Goal: Check status: Check status

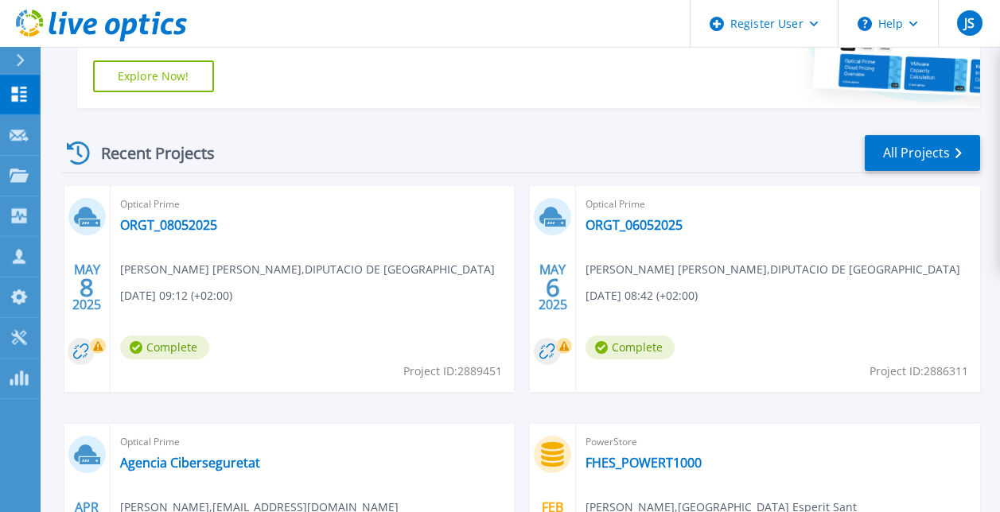
scroll to position [369, 0]
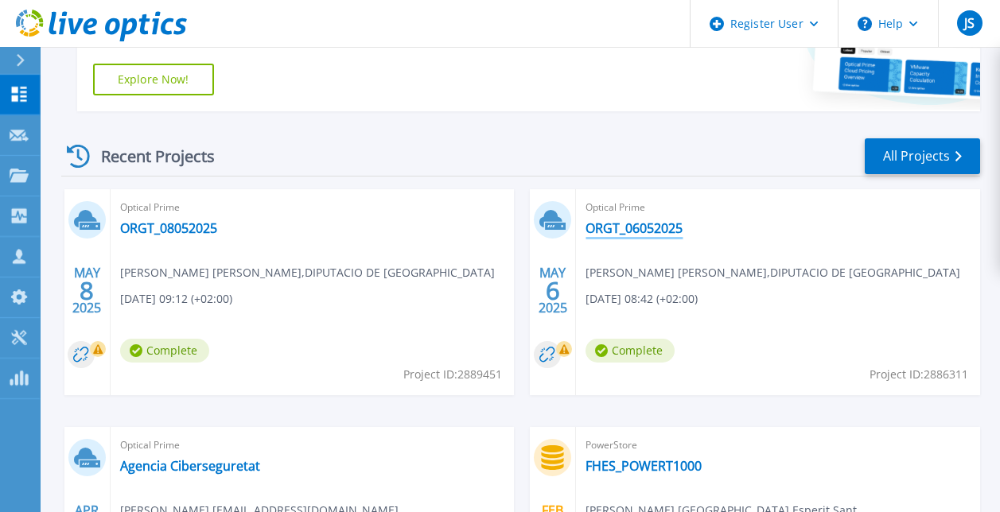
click at [646, 229] on link "ORGT_06052025" at bounding box center [633, 228] width 97 height 16
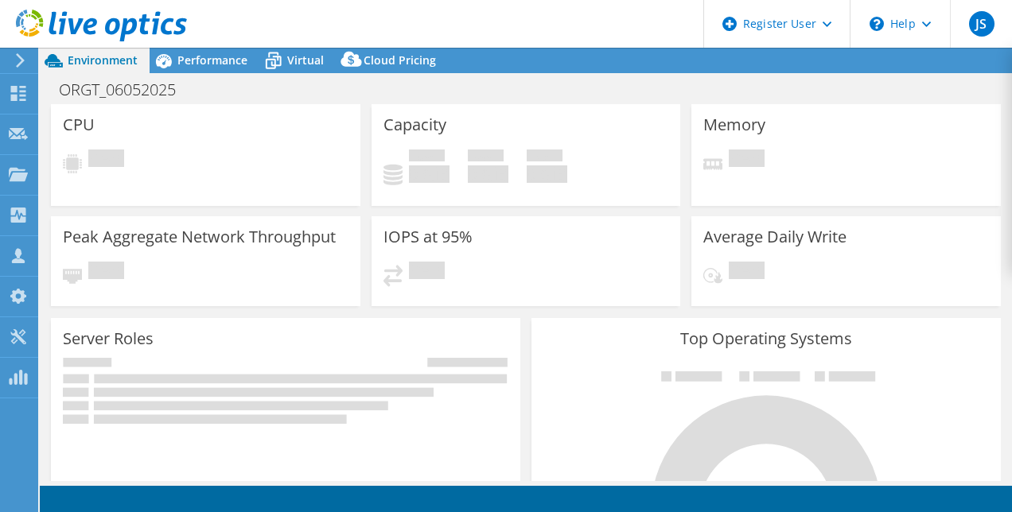
select select "EUFrankfurt"
select select "EUR"
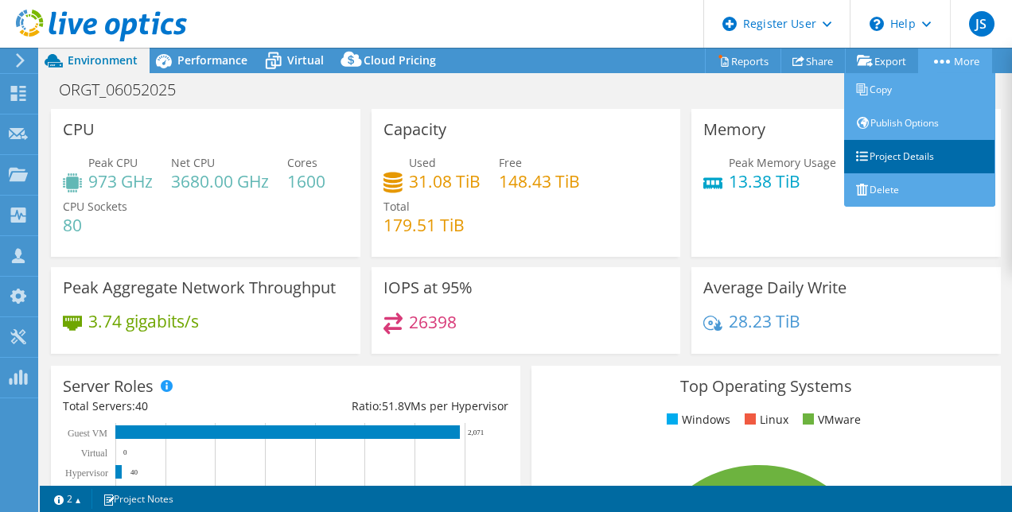
click at [906, 154] on link "Project Details" at bounding box center [919, 156] width 151 height 33
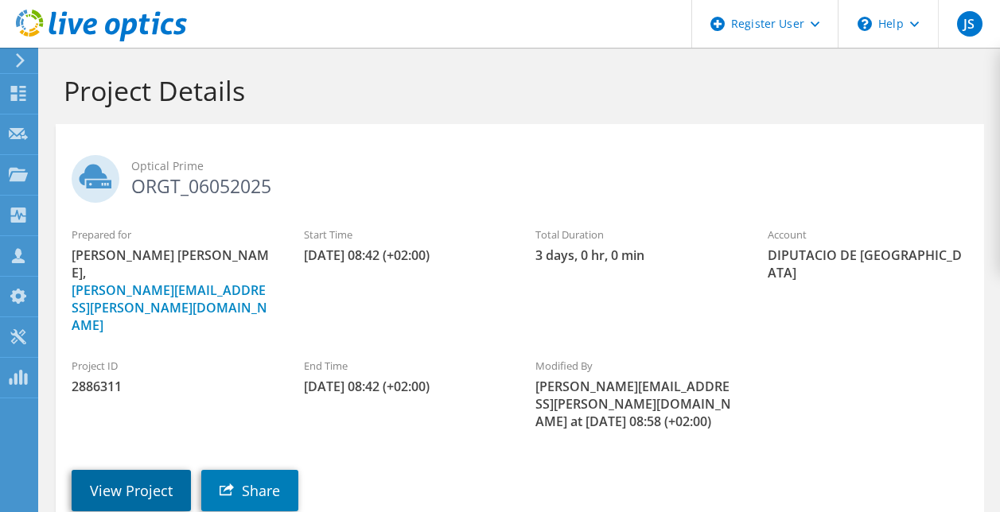
click at [131, 470] on link "View Project" at bounding box center [131, 490] width 119 height 41
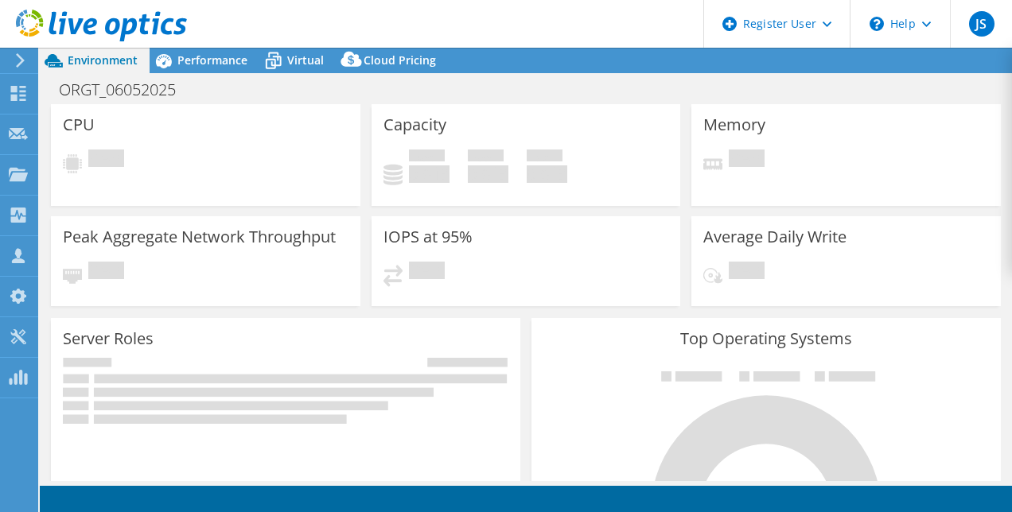
select select "USD"
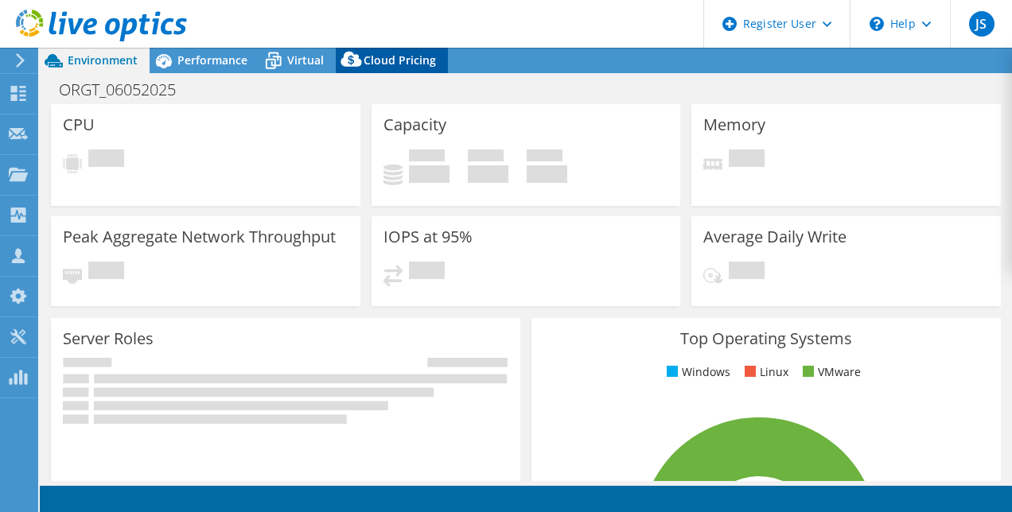
select select "EUFrankfurt"
select select "EUR"
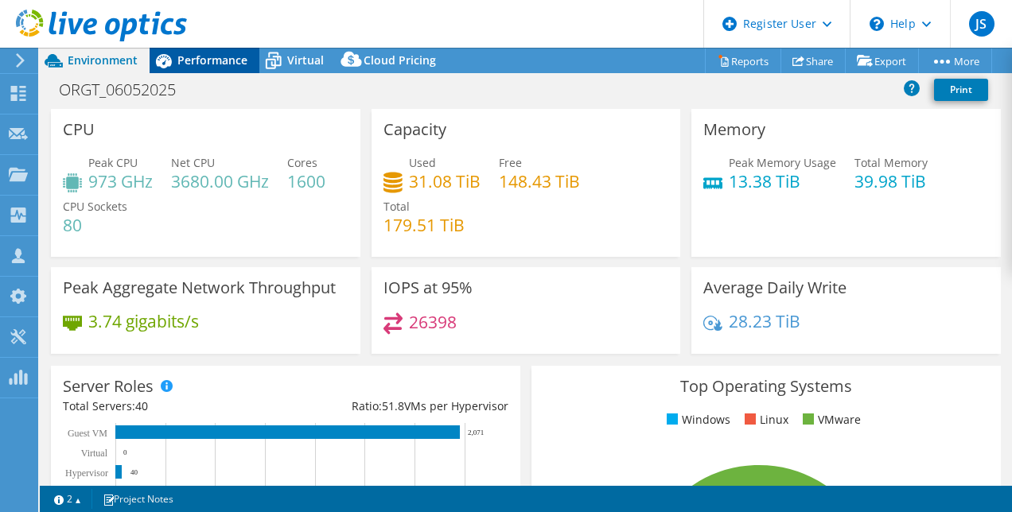
click at [215, 63] on span "Performance" at bounding box center [212, 59] width 70 height 15
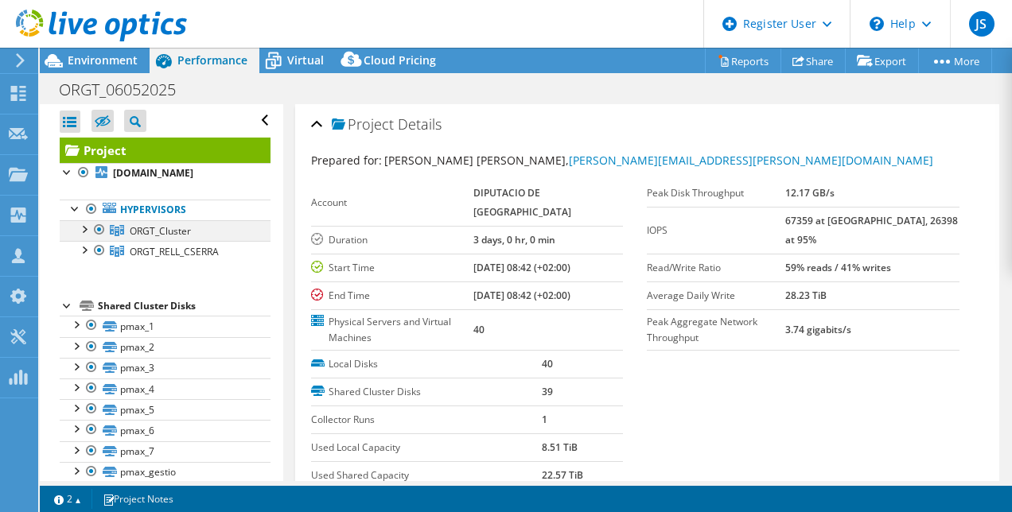
click at [85, 230] on div at bounding box center [84, 228] width 16 height 16
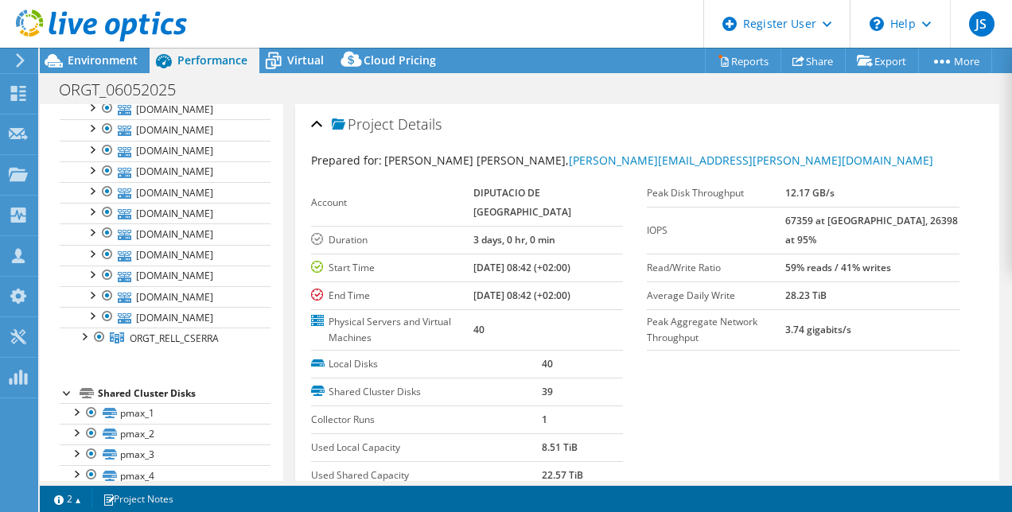
scroll to position [154, 0]
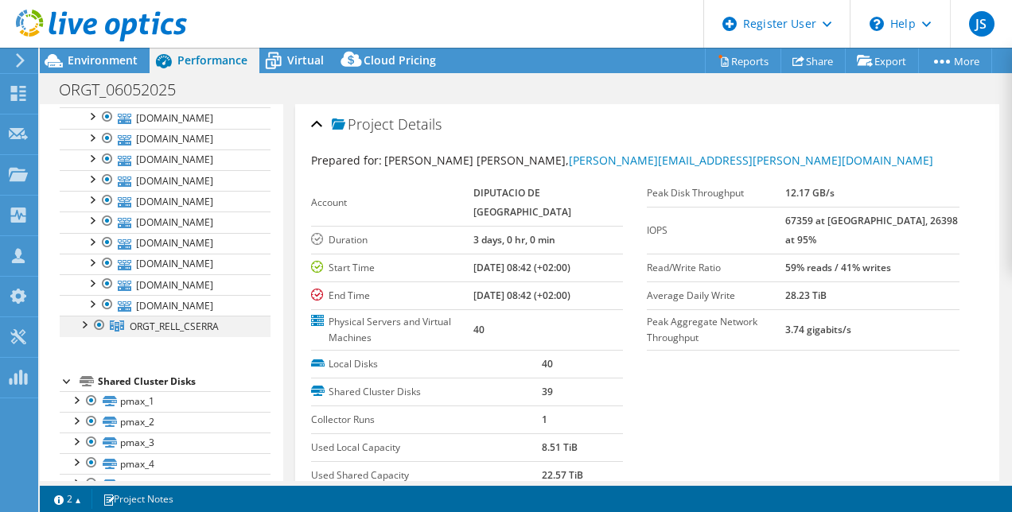
click at [87, 322] on div at bounding box center [84, 324] width 16 height 16
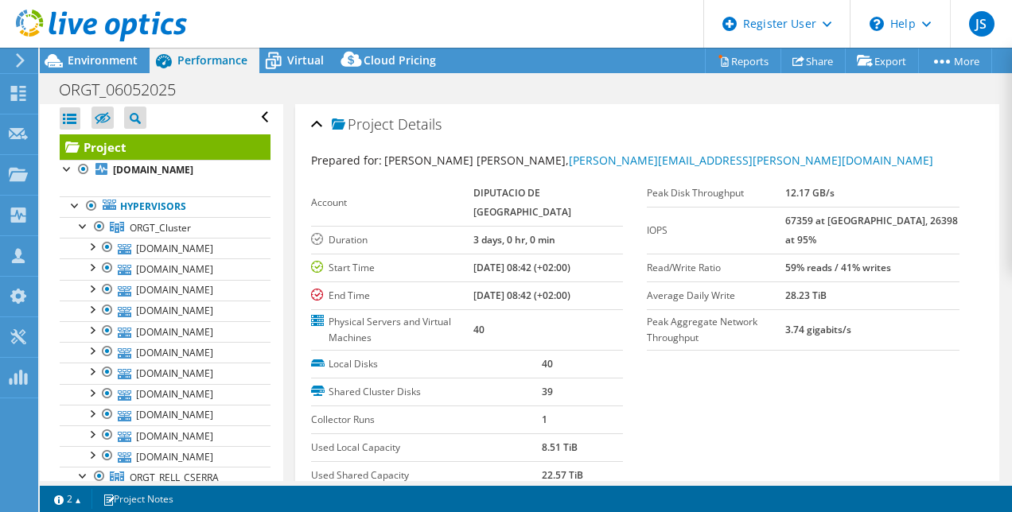
scroll to position [0, 0]
